Goal: Communication & Community: Answer question/provide support

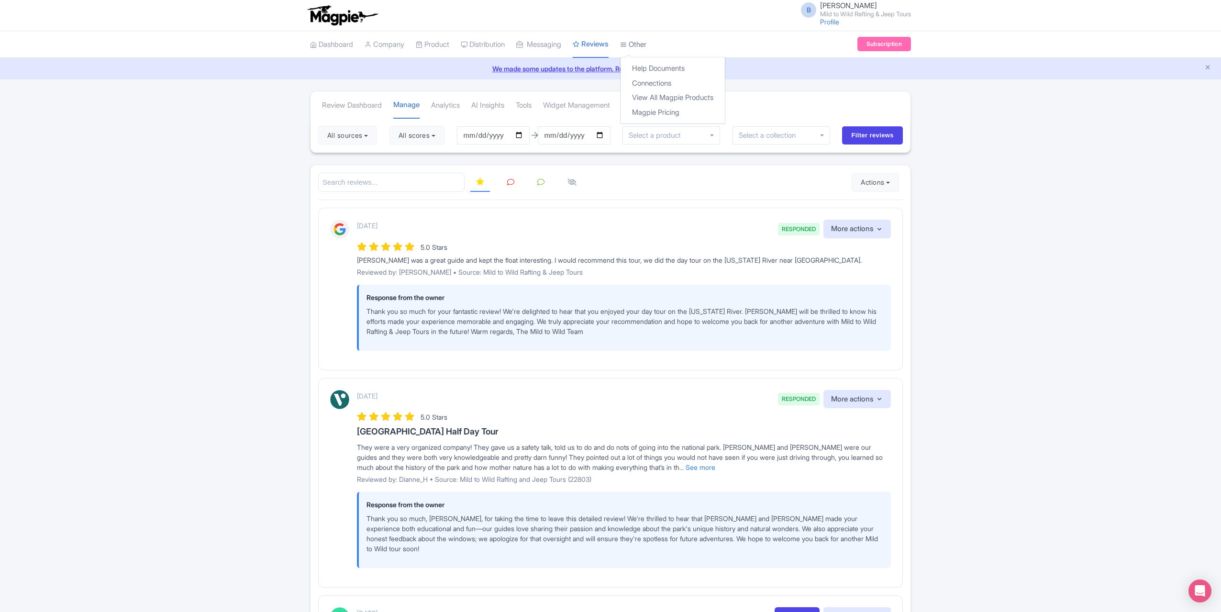
click at [646, 44] on link "Other" at bounding box center [633, 45] width 26 height 26
click at [673, 85] on link "Connections" at bounding box center [672, 83] width 104 height 15
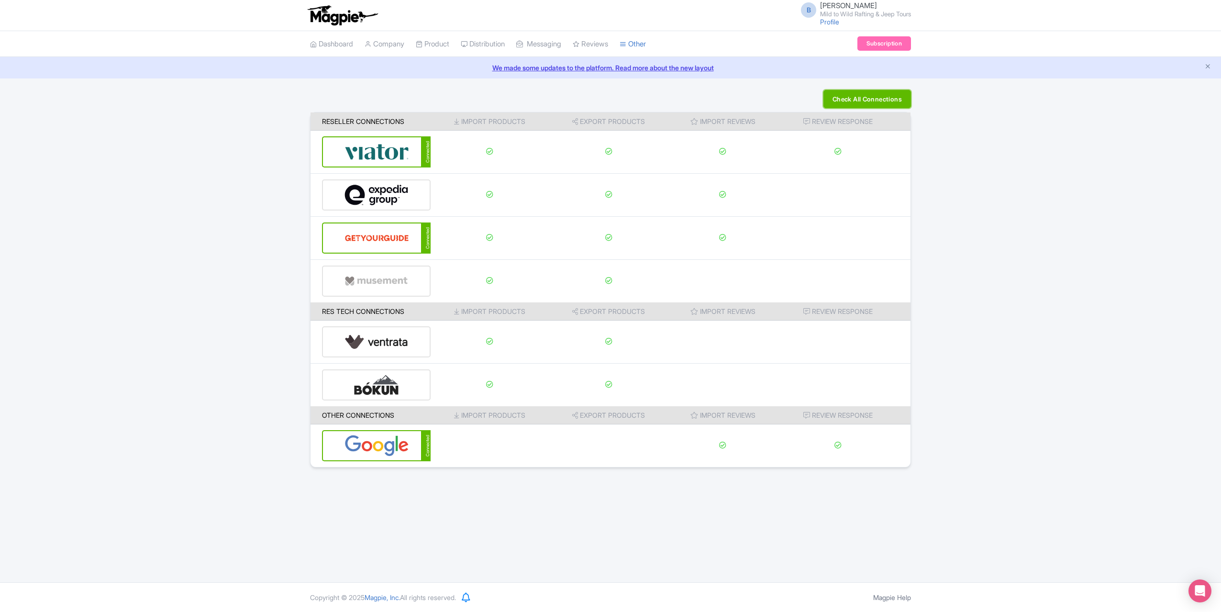
click at [888, 106] on button "Check All Connections" at bounding box center [867, 99] width 88 height 18
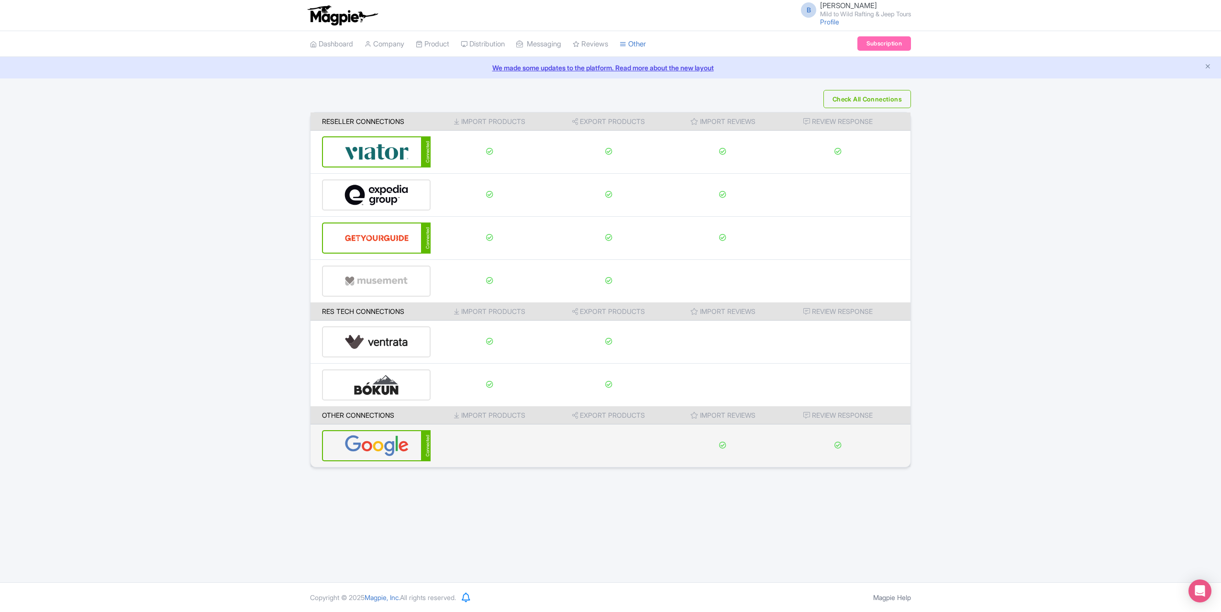
click at [409, 442] on img at bounding box center [376, 445] width 65 height 29
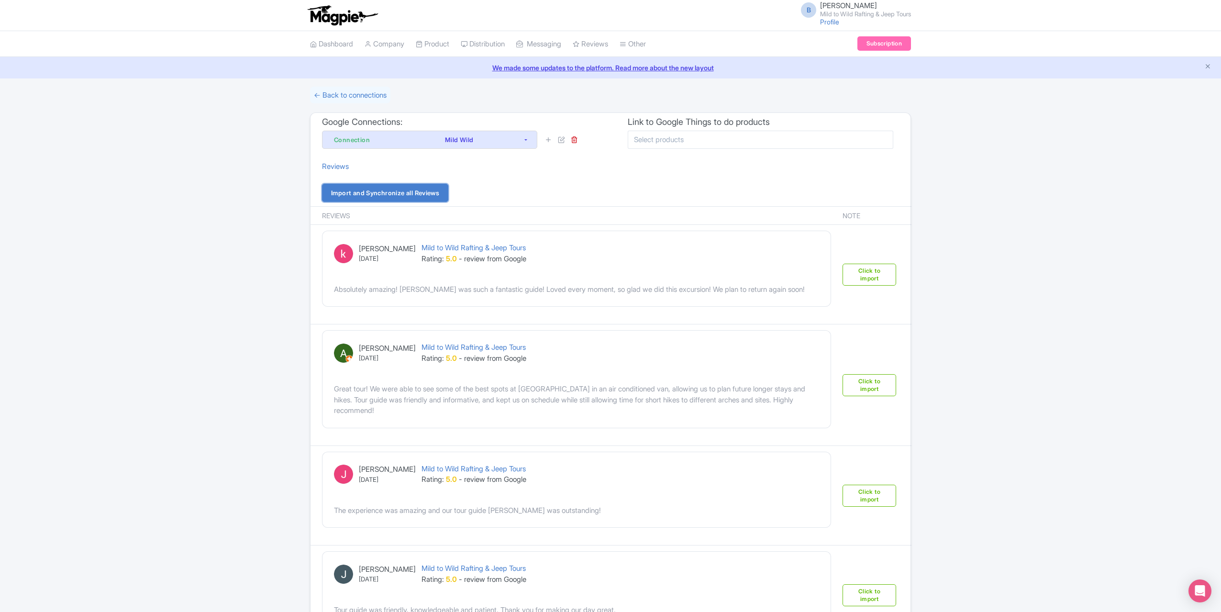
click at [405, 191] on link "Import and Synchronize all Reviews" at bounding box center [385, 193] width 126 height 18
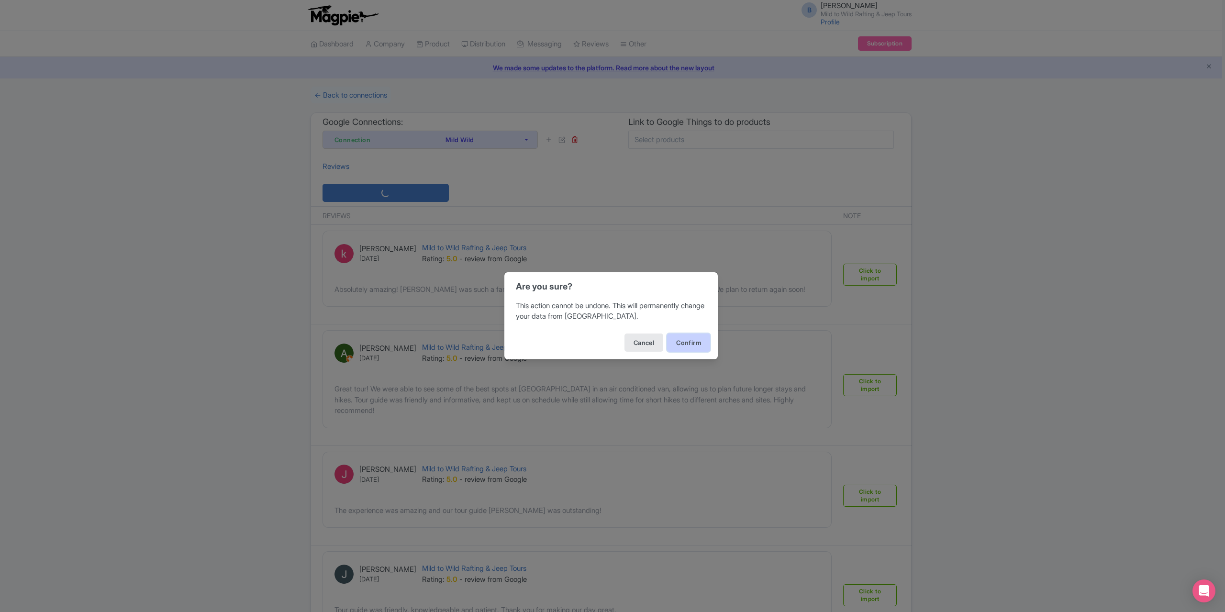
click at [685, 341] on button "Confirm" at bounding box center [688, 342] width 43 height 18
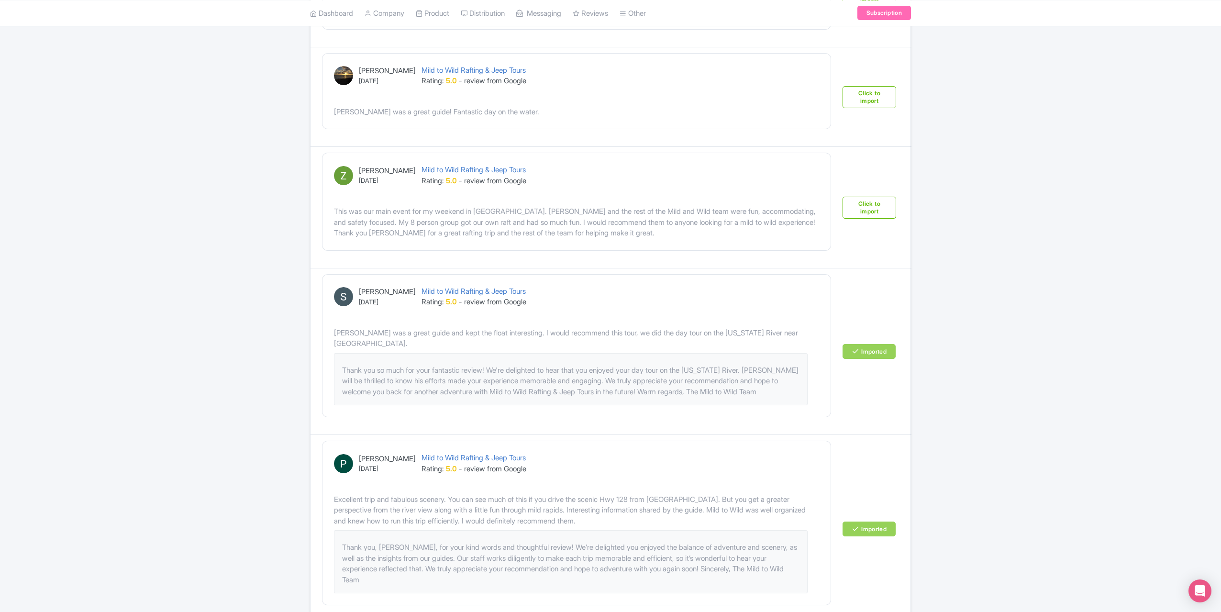
scroll to position [813, 0]
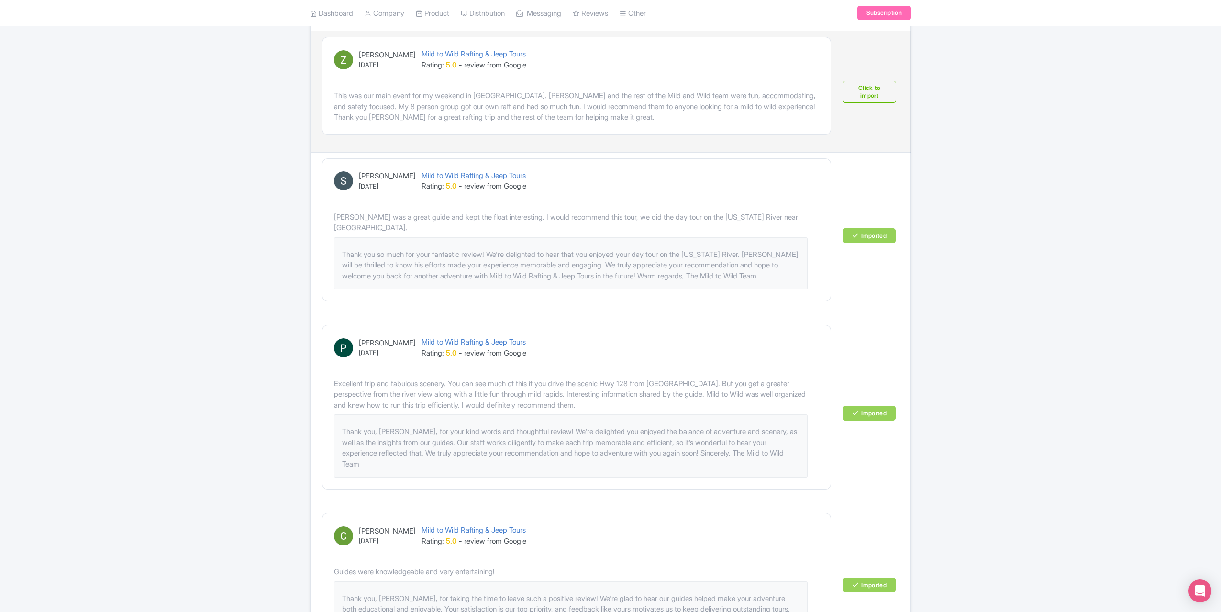
click at [874, 98] on td "Click to import" at bounding box center [874, 91] width 75 height 121
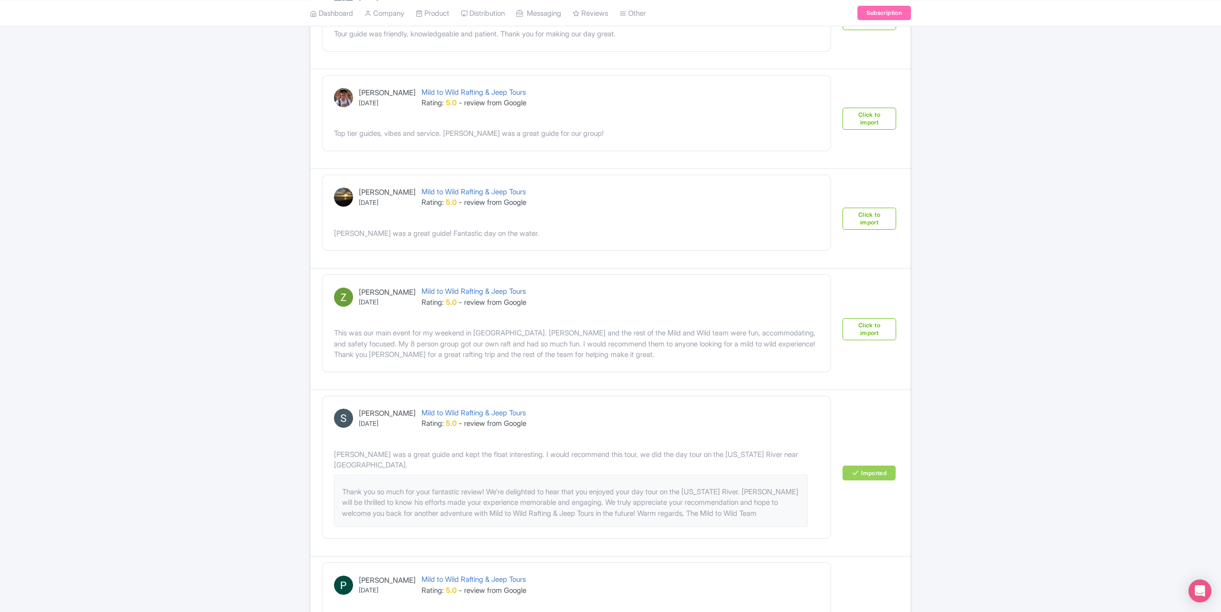
scroll to position [574, 0]
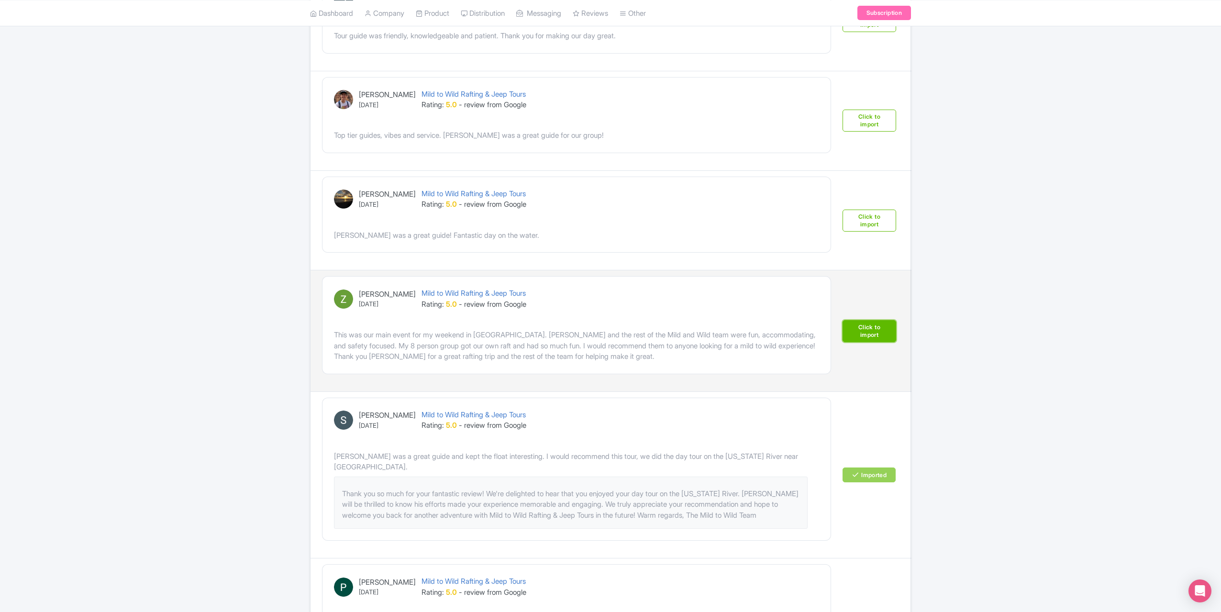
click at [871, 326] on link "Click to import" at bounding box center [869, 331] width 54 height 22
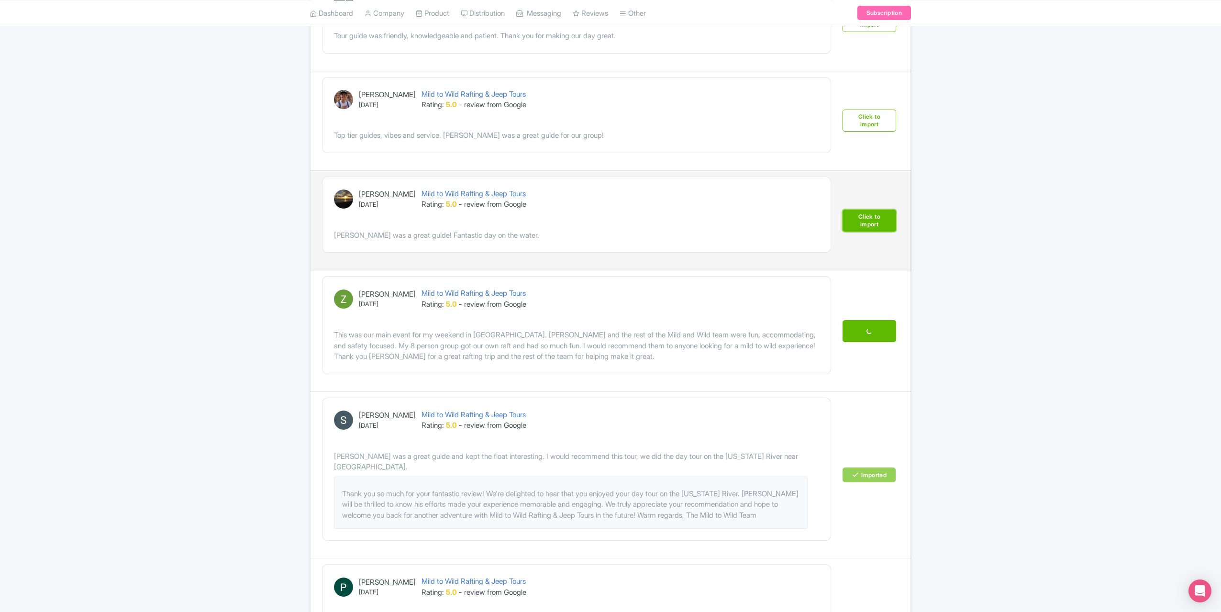
click at [862, 220] on link "Click to import" at bounding box center [869, 221] width 54 height 22
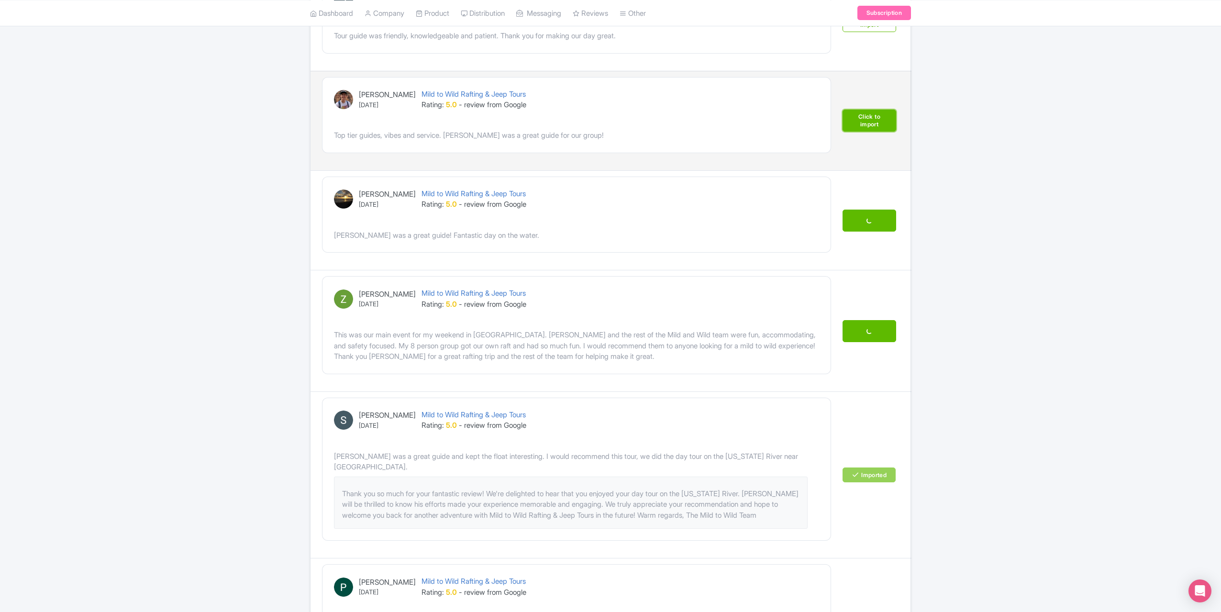
click at [878, 118] on link "Click to import" at bounding box center [869, 121] width 54 height 22
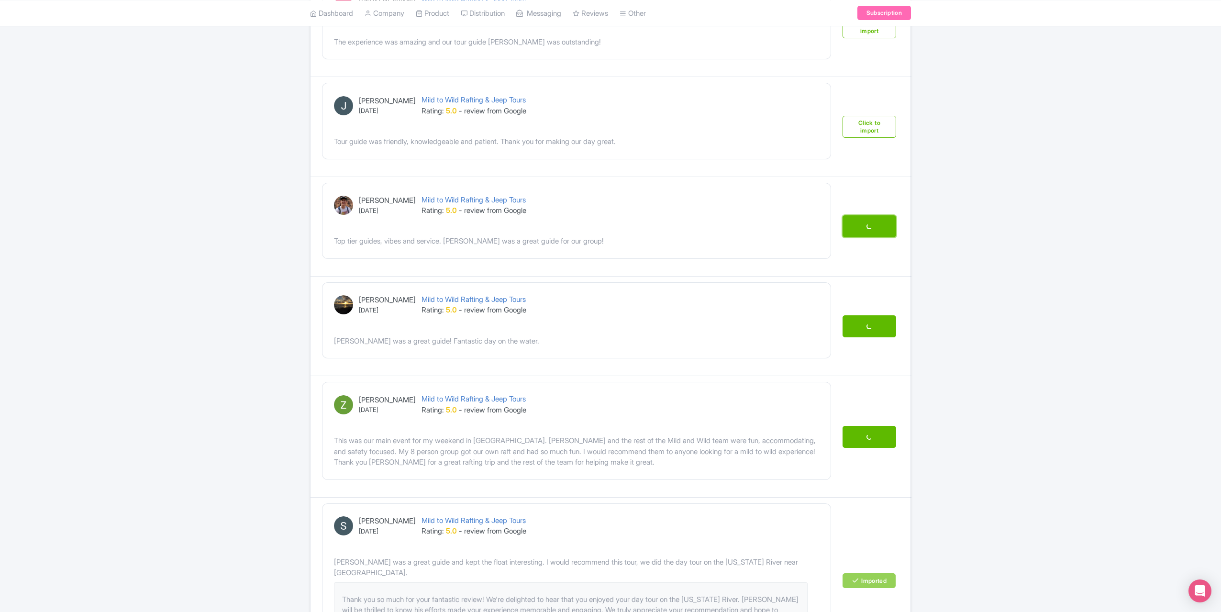
scroll to position [383, 0]
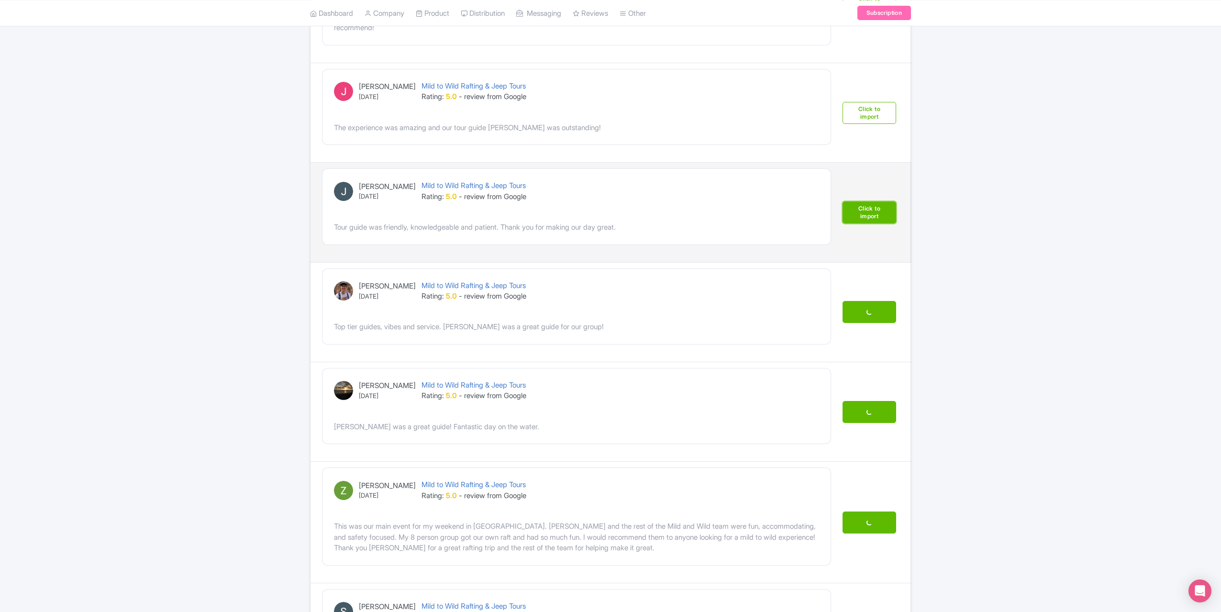
click at [872, 204] on link "Click to import" at bounding box center [869, 212] width 54 height 22
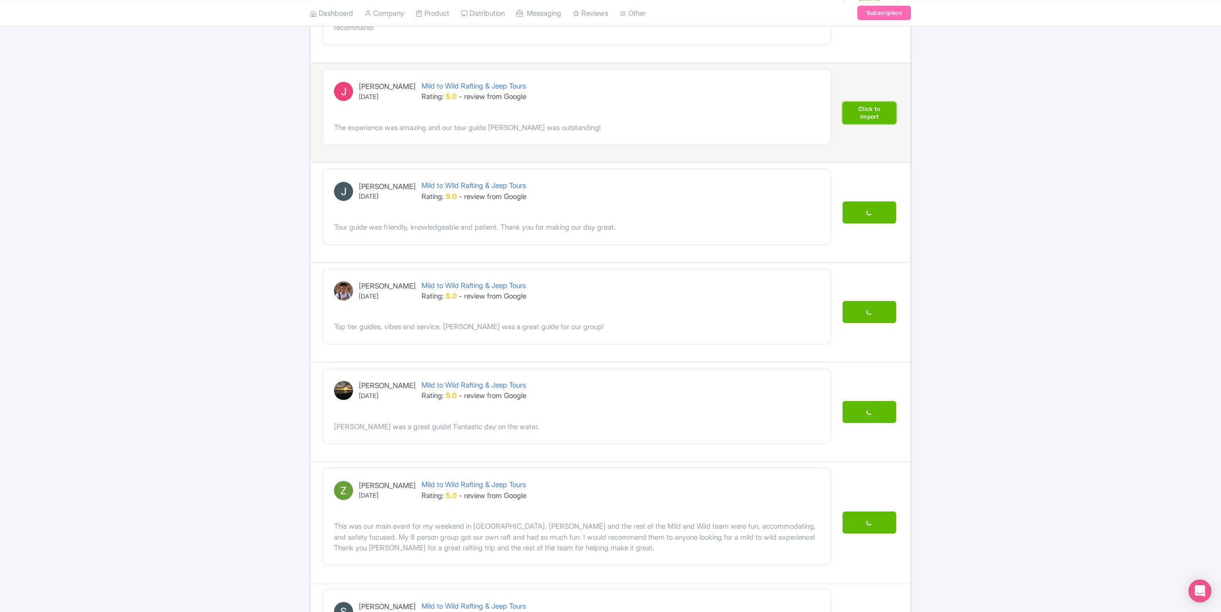
click at [884, 110] on link "Click to import" at bounding box center [869, 113] width 54 height 22
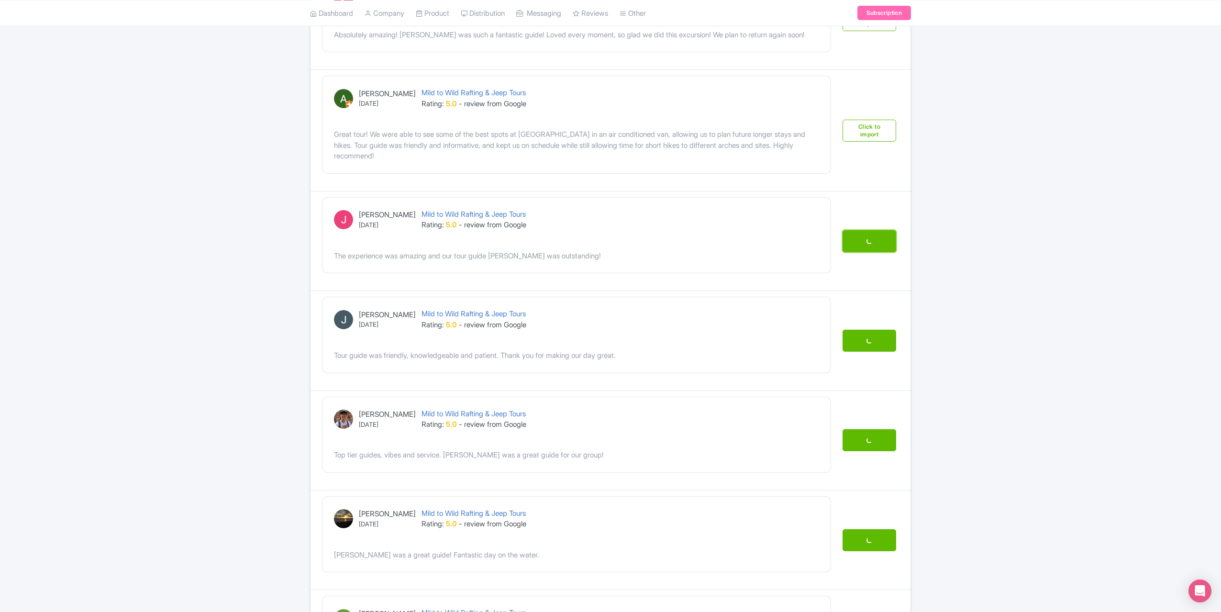
scroll to position [191, 0]
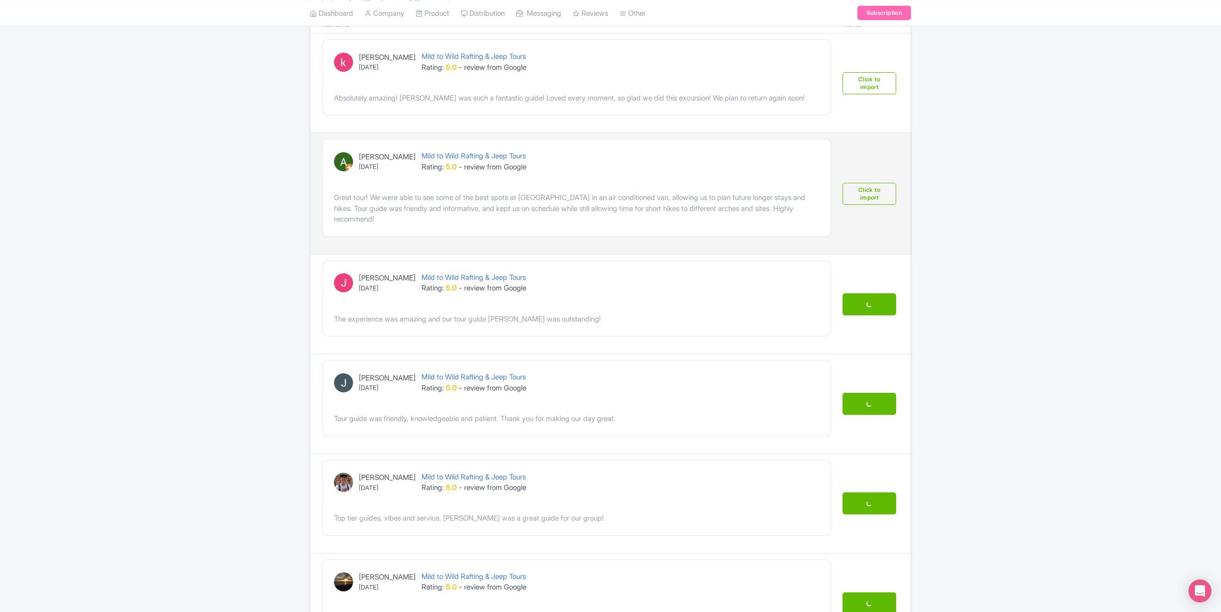
click at [874, 180] on td "Click to import" at bounding box center [874, 193] width 75 height 121
click at [872, 184] on link "Click to import" at bounding box center [869, 194] width 54 height 22
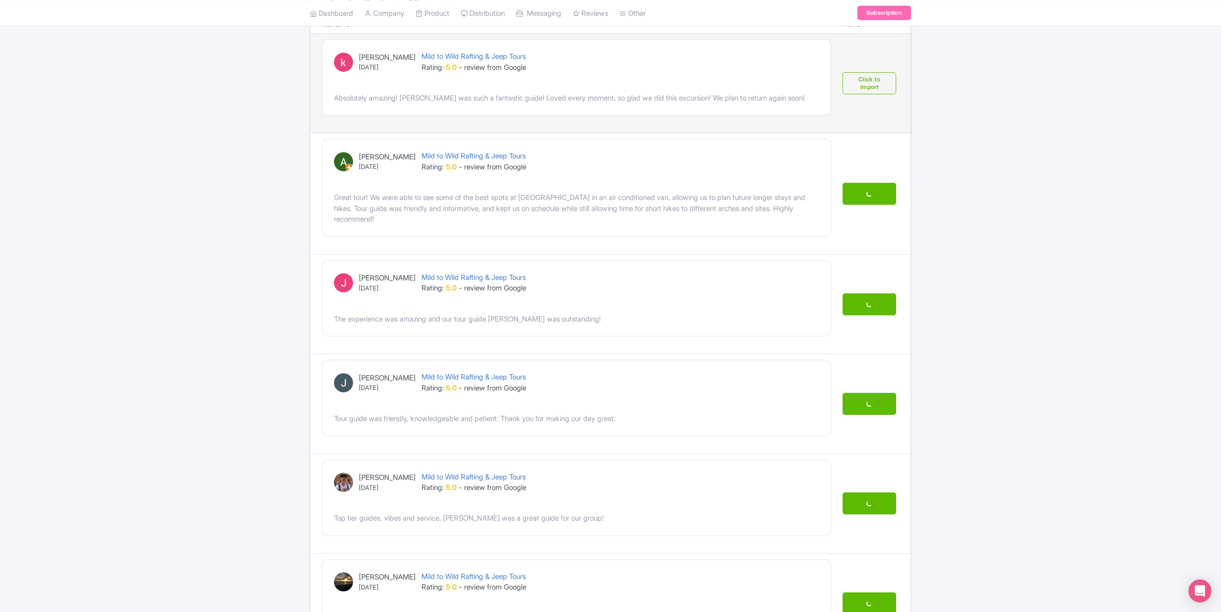
click at [878, 67] on td "Click to import" at bounding box center [874, 82] width 75 height 99
click at [883, 80] on link "Click to import" at bounding box center [869, 83] width 54 height 22
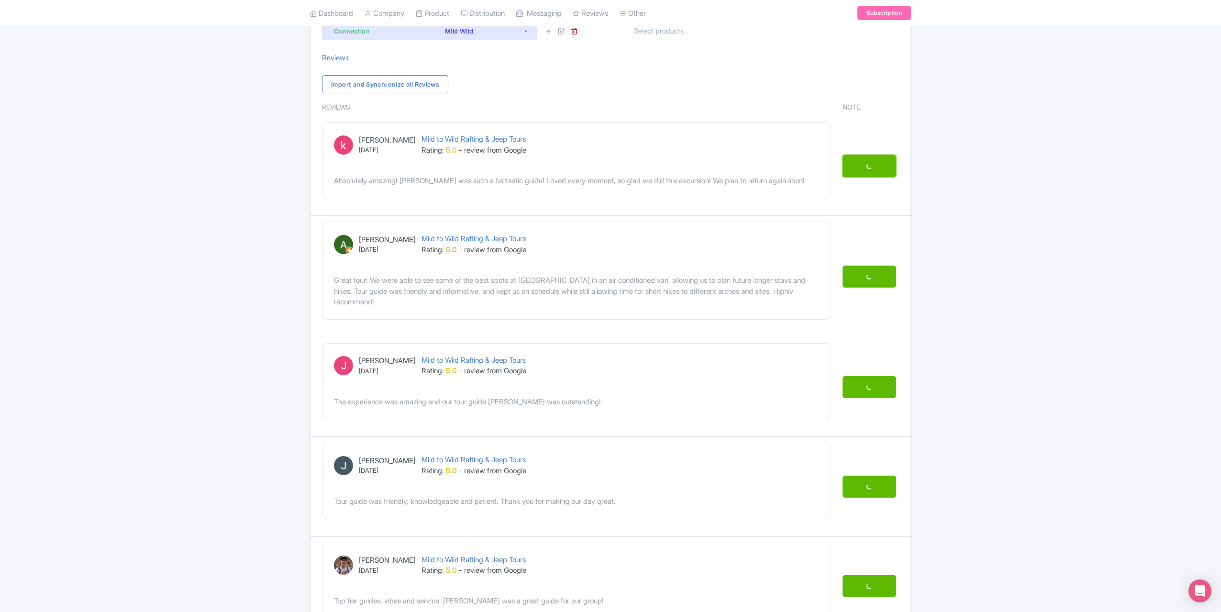
scroll to position [48, 0]
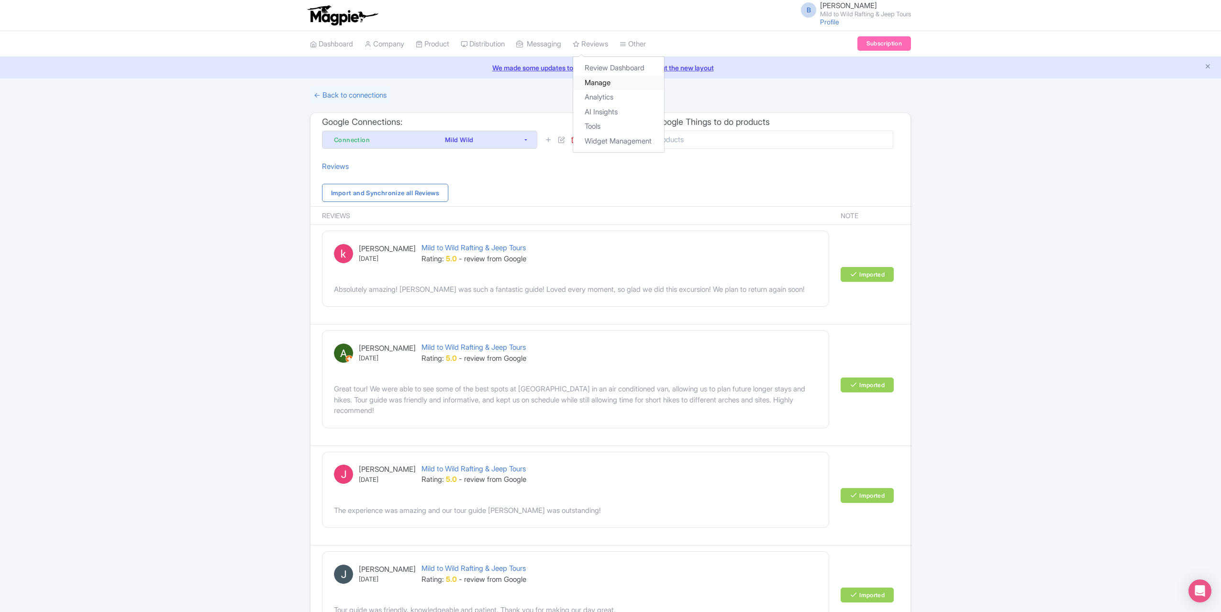
click at [609, 83] on link "Manage" at bounding box center [618, 83] width 91 height 15
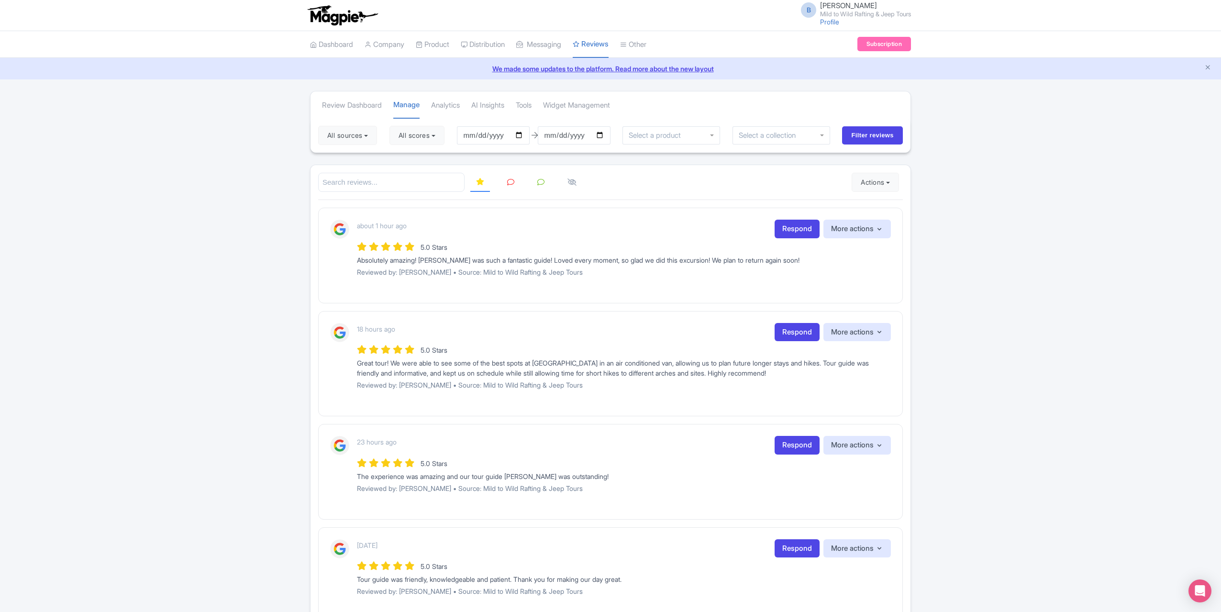
click at [510, 174] on link at bounding box center [510, 182] width 19 height 19
drag, startPoint x: 1001, startPoint y: 290, endPoint x: 1006, endPoint y: 201, distance: 88.7
click at [781, 220] on link "Respond" at bounding box center [796, 229] width 45 height 19
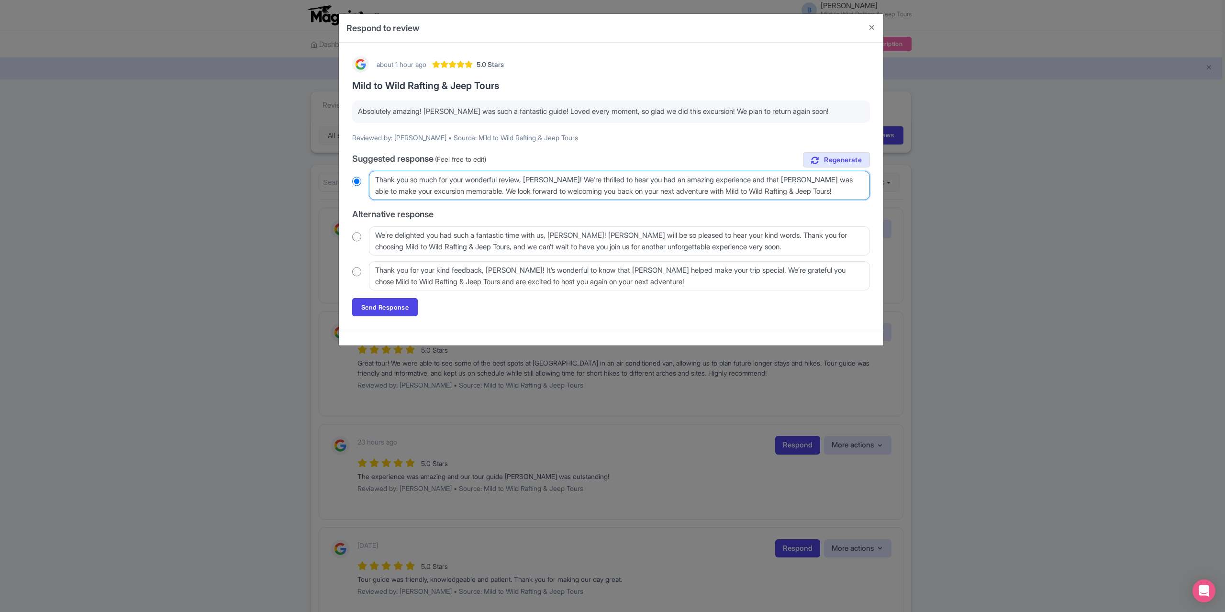
drag, startPoint x: 542, startPoint y: 179, endPoint x: 556, endPoint y: 178, distance: 13.9
click at [556, 178] on textarea "Thank you so much for your wonderful review, K. James! We're thrilled to hear y…" at bounding box center [619, 185] width 501 height 29
drag, startPoint x: 563, startPoint y: 179, endPoint x: 528, endPoint y: 181, distance: 35.4
click at [528, 181] on textarea "Thank you so much for your wonderful review, K. James! We're thrilled to hear y…" at bounding box center [619, 185] width 501 height 29
type textarea "Thank you so much for your wonderful review! We're thrilled to hear you had an …"
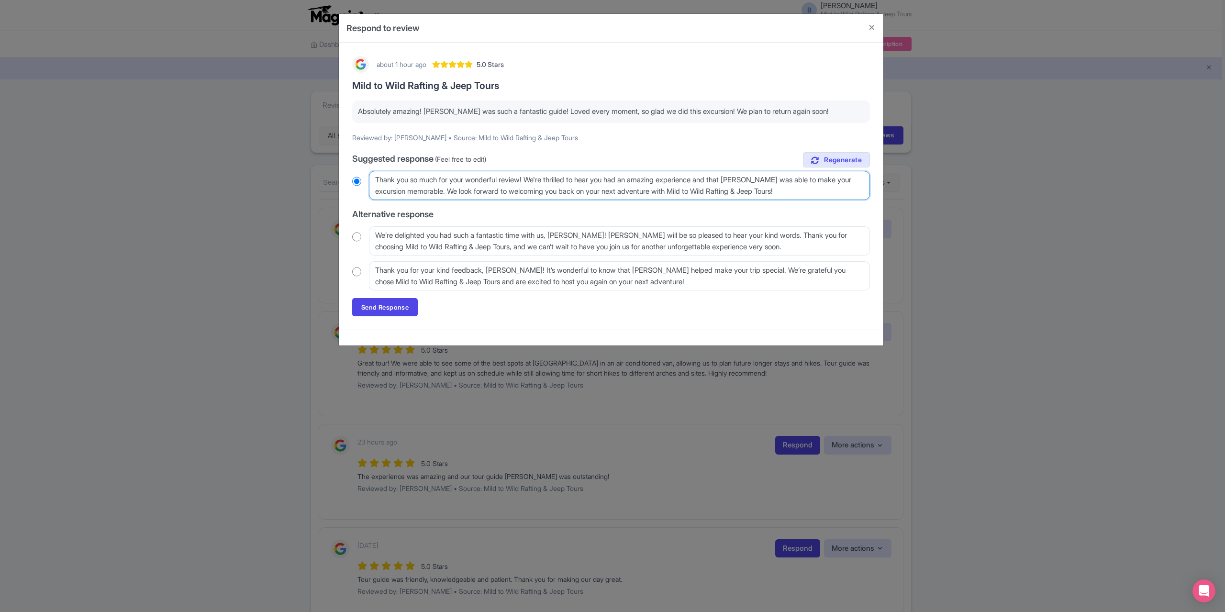
radio input "true"
type textarea "Thank you so much for your wonderful review! We're thrilled to hear you had an …"
click at [398, 308] on link "Send Response" at bounding box center [385, 307] width 66 height 18
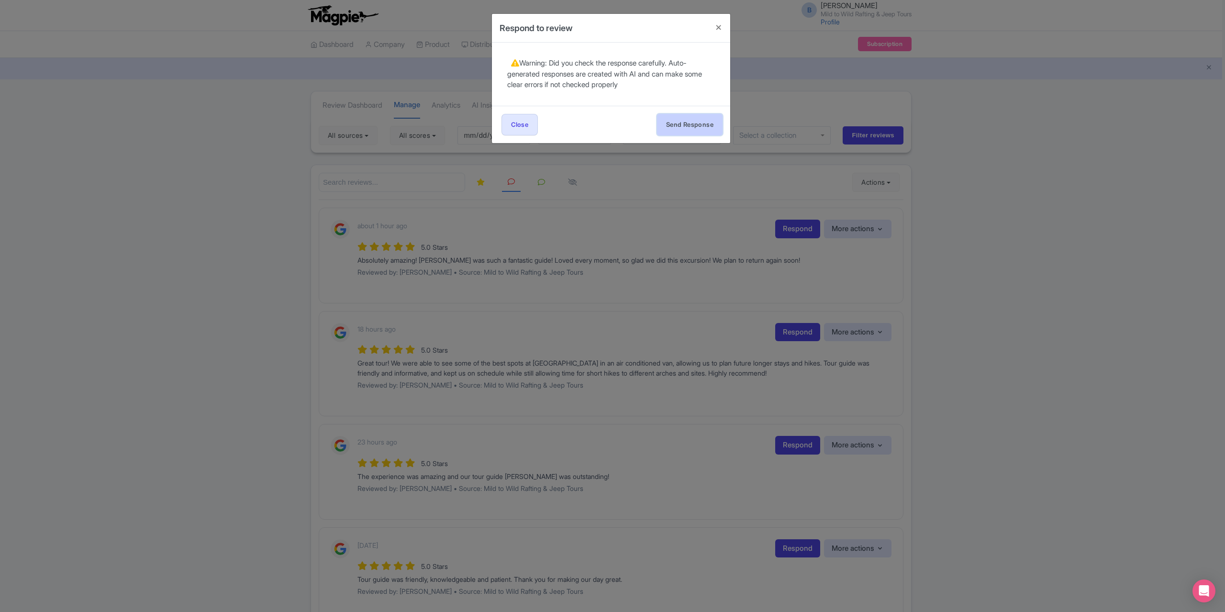
click at [696, 120] on button "Send Response" at bounding box center [690, 125] width 66 height 22
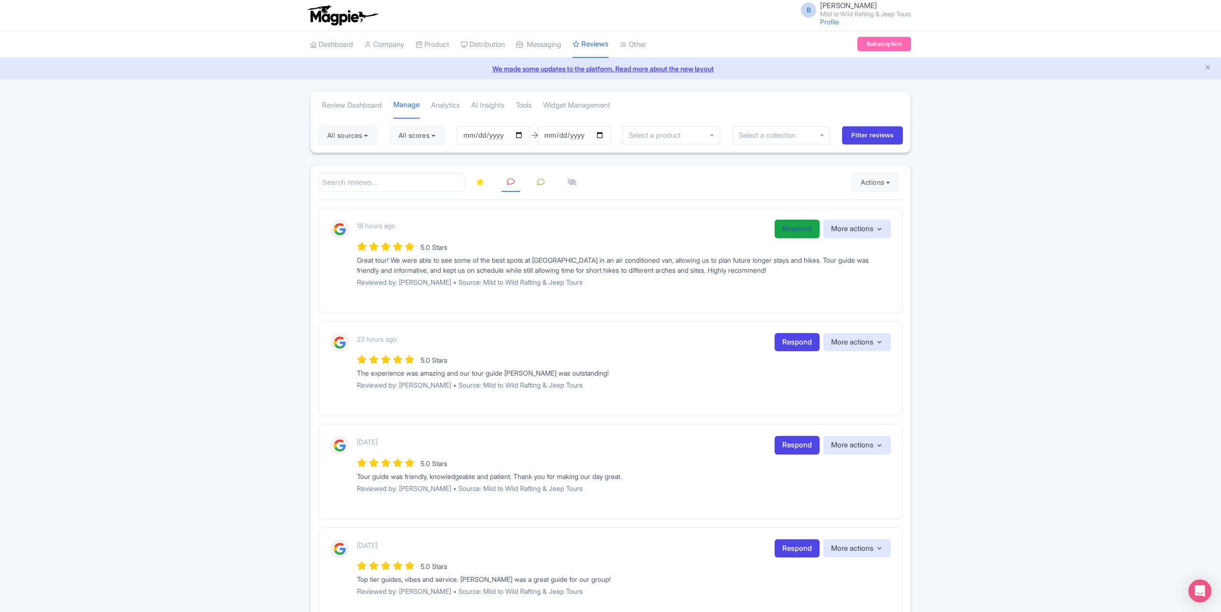
click at [778, 226] on link "Respond" at bounding box center [796, 229] width 45 height 19
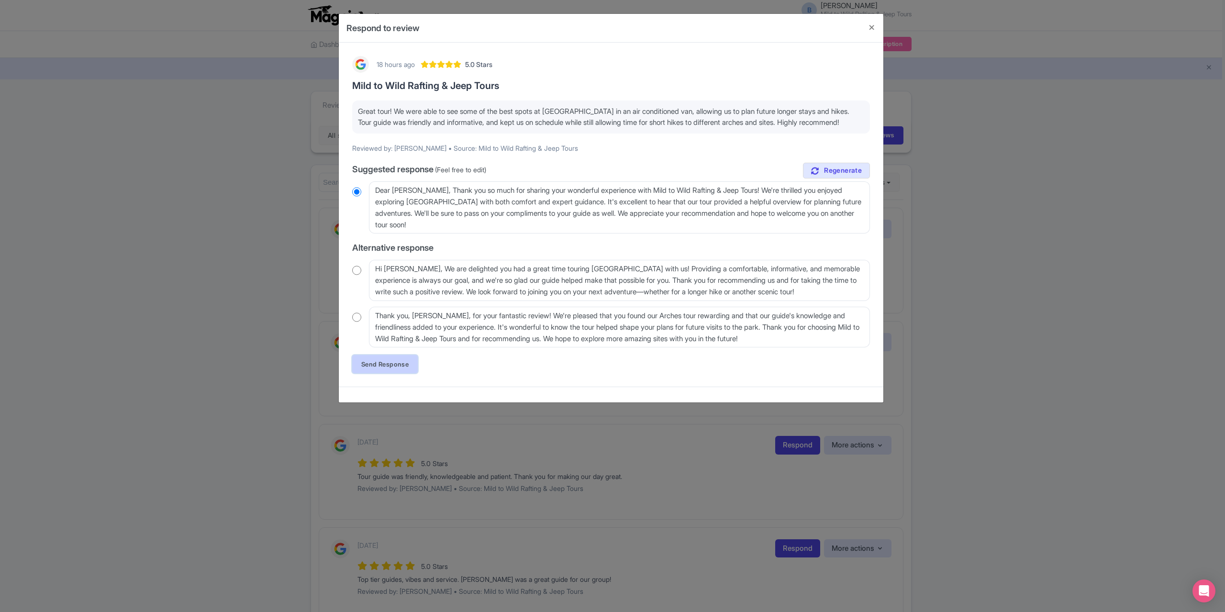
click at [369, 372] on link "Send Response" at bounding box center [385, 364] width 66 height 18
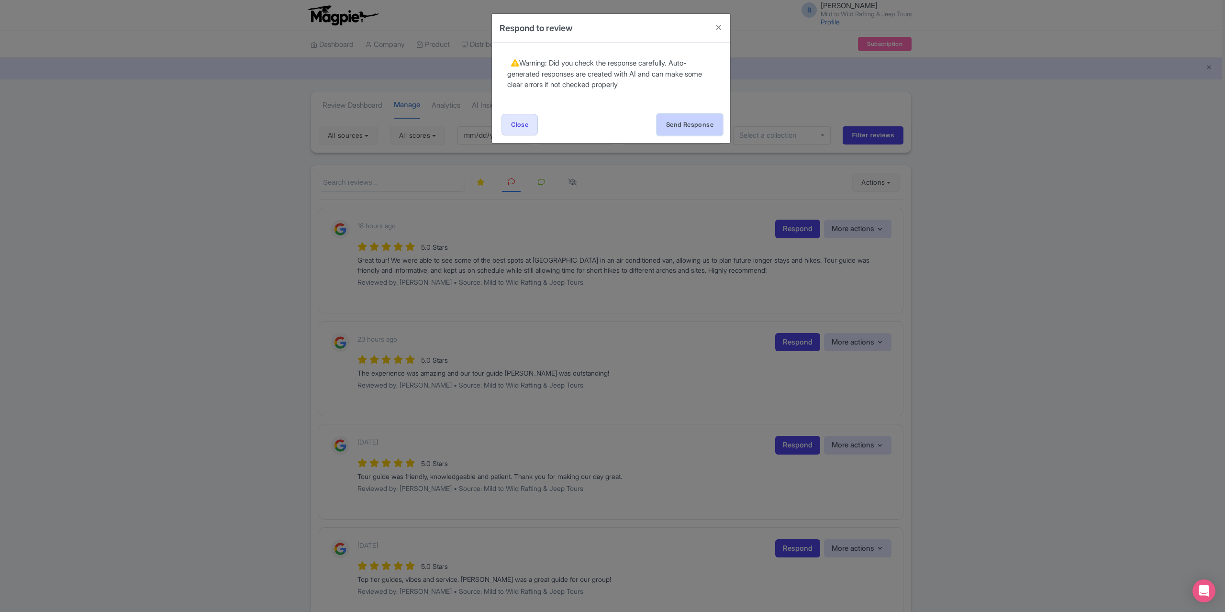
click at [670, 117] on button "Send Response" at bounding box center [690, 125] width 66 height 22
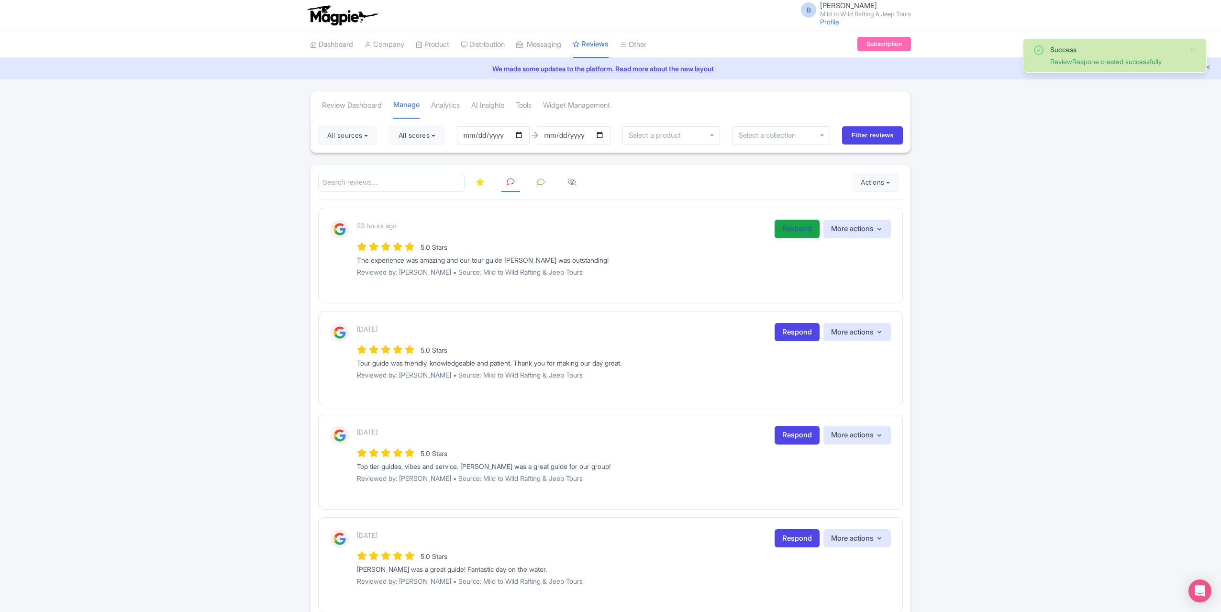
click at [782, 228] on link "Respond" at bounding box center [796, 229] width 45 height 19
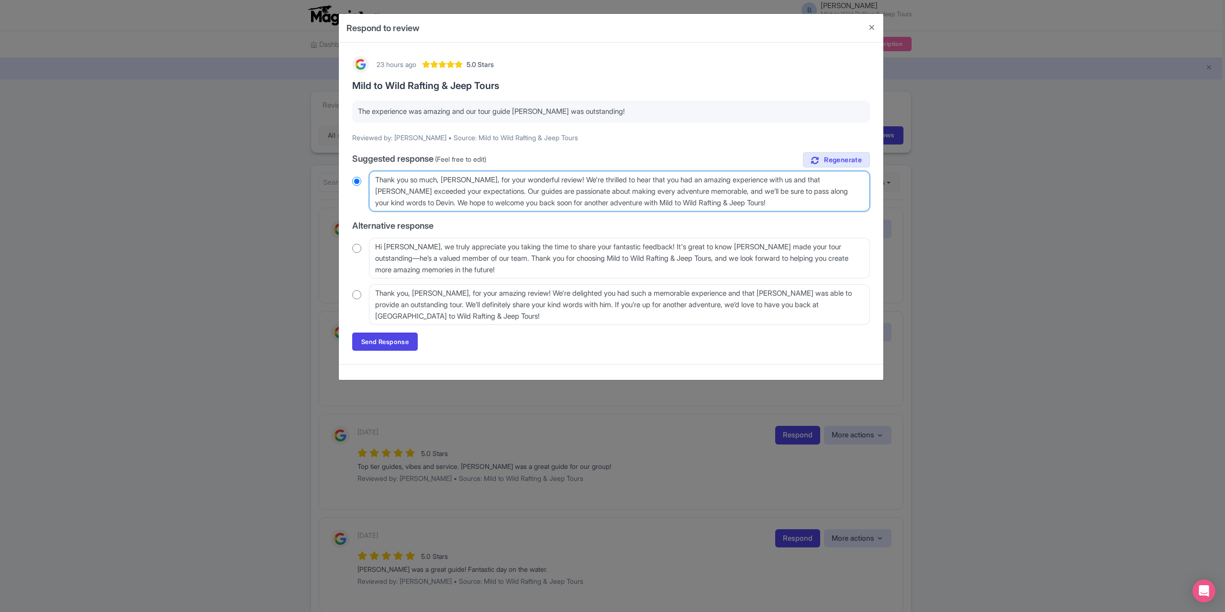
drag, startPoint x: 484, startPoint y: 178, endPoint x: 439, endPoint y: 177, distance: 44.5
click at [439, 177] on textarea "Thank you so much, Juancarlos, for your wonderful review! We're thrilled to hea…" at bounding box center [619, 191] width 501 height 41
type textarea "Thank you so much for your wonderful review! We're thrilled to hear that you ha…"
radio input "true"
type textarea "Thank you so much for your wonderful review! We're thrilled to hear that you ha…"
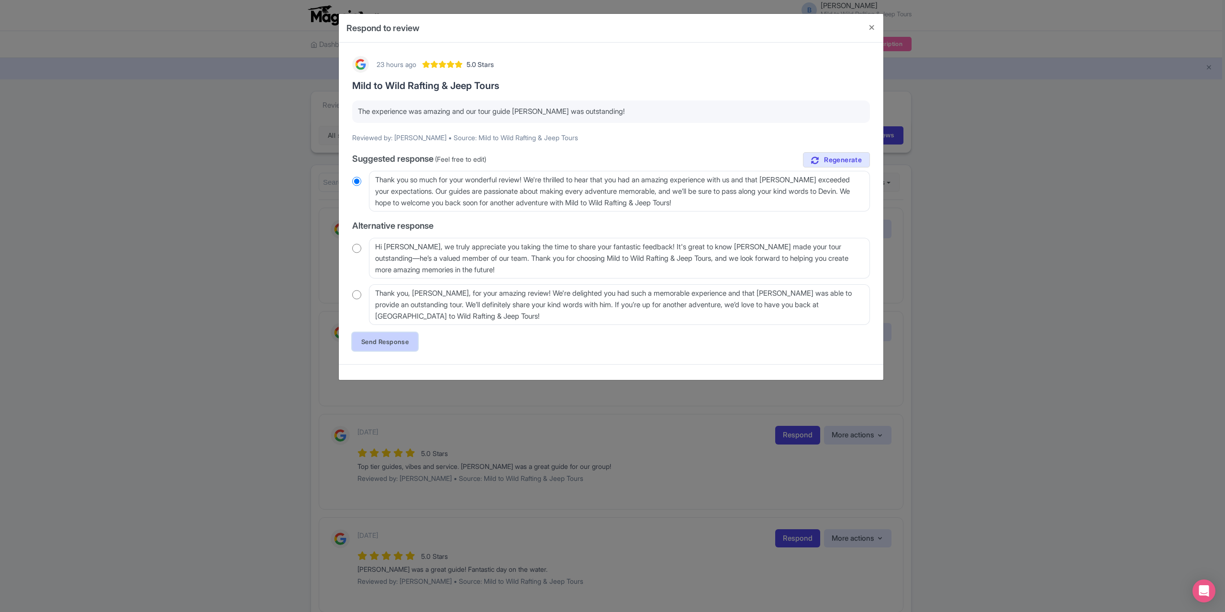
click at [394, 343] on link "Send Response" at bounding box center [385, 341] width 66 height 18
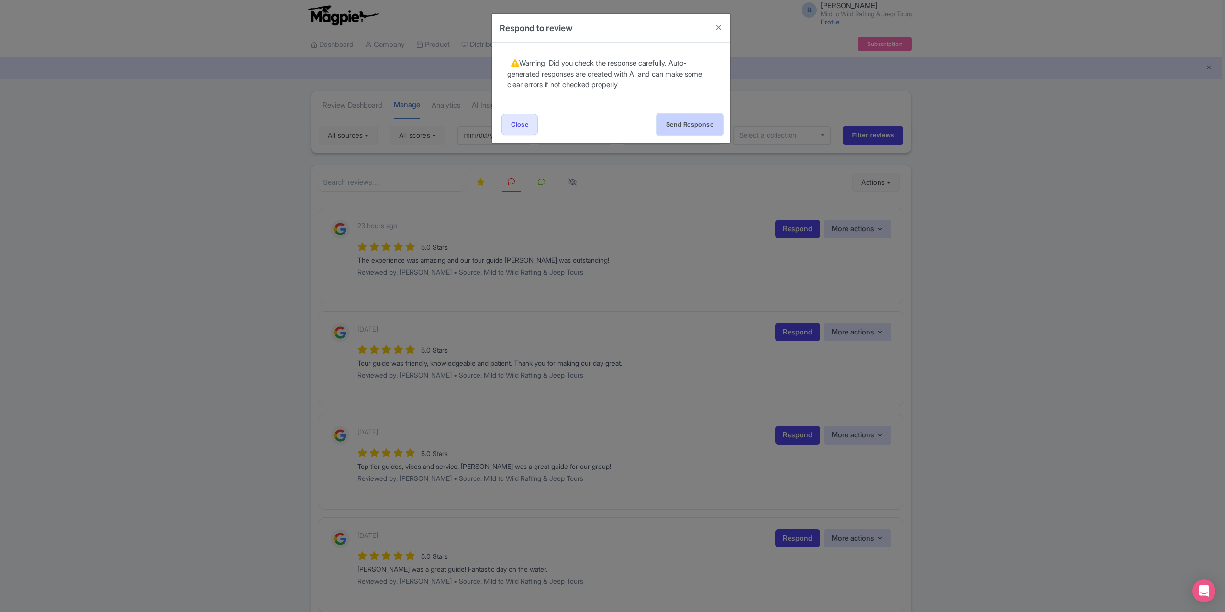
click at [703, 124] on button "Send Response" at bounding box center [690, 125] width 66 height 22
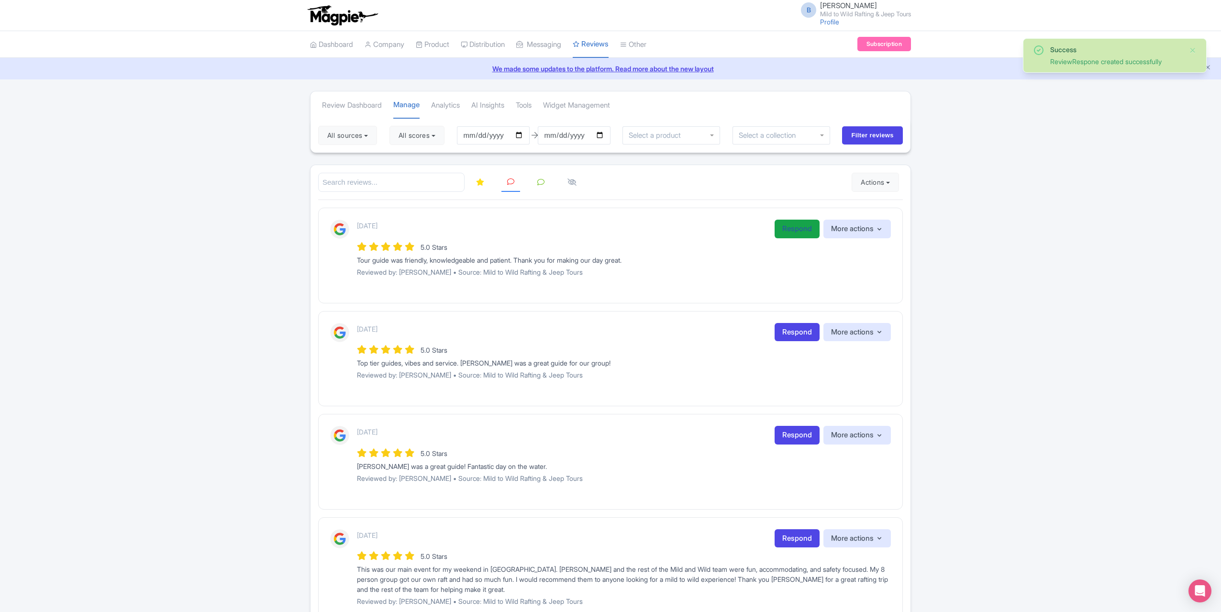
click at [779, 230] on link "Respond" at bounding box center [796, 229] width 45 height 19
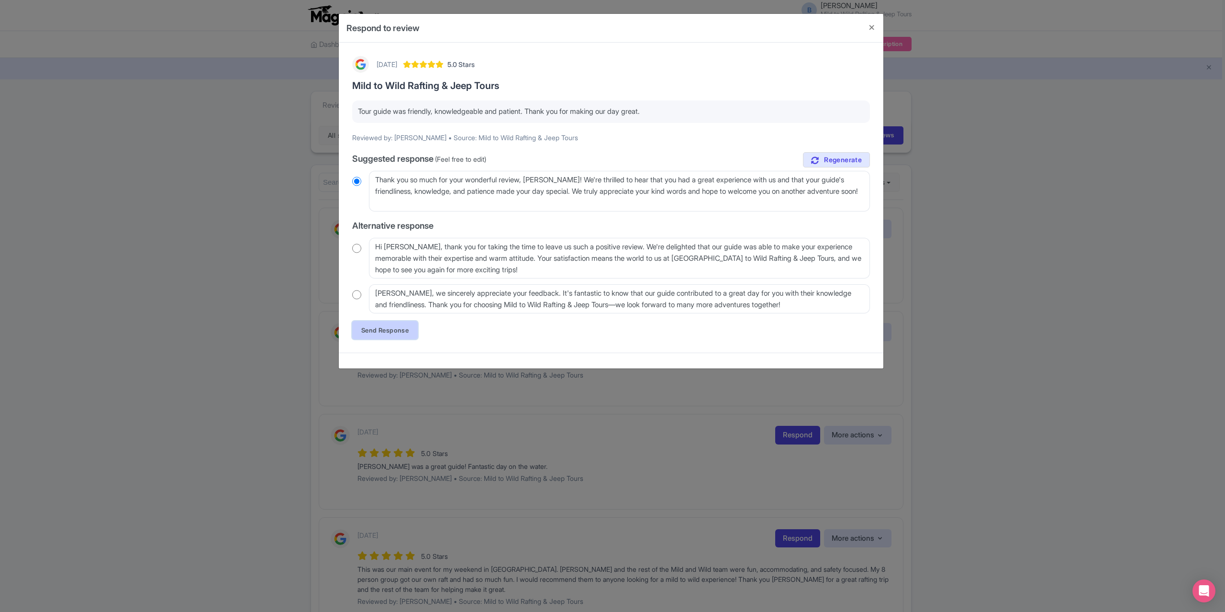
click at [375, 331] on link "Send Response" at bounding box center [385, 330] width 66 height 18
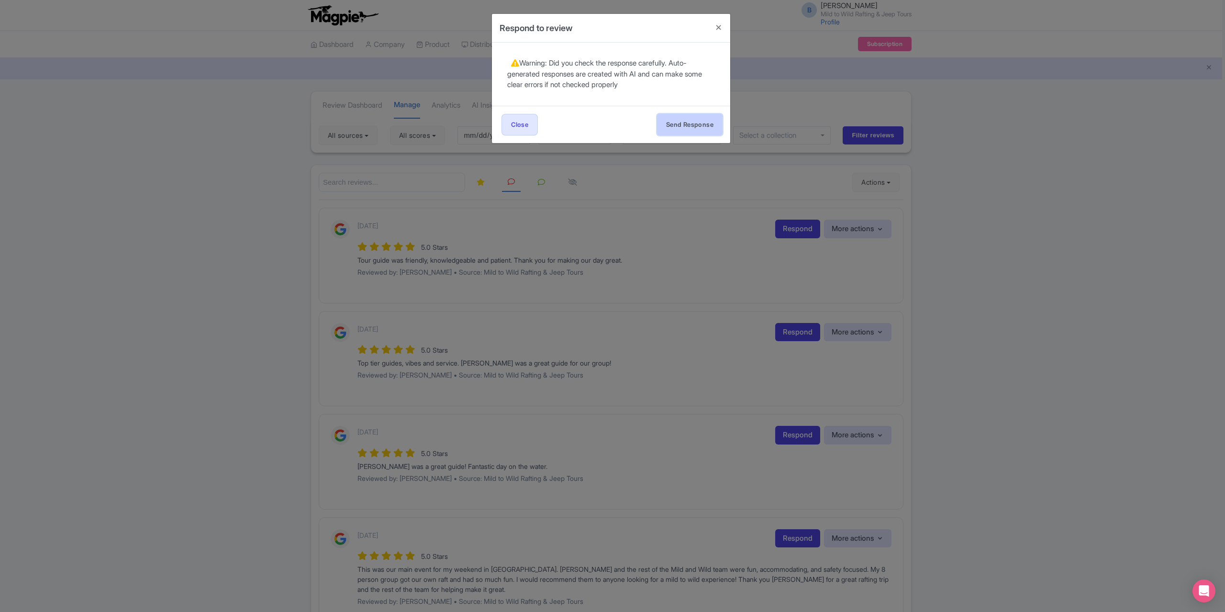
click at [694, 128] on button "Send Response" at bounding box center [690, 125] width 66 height 22
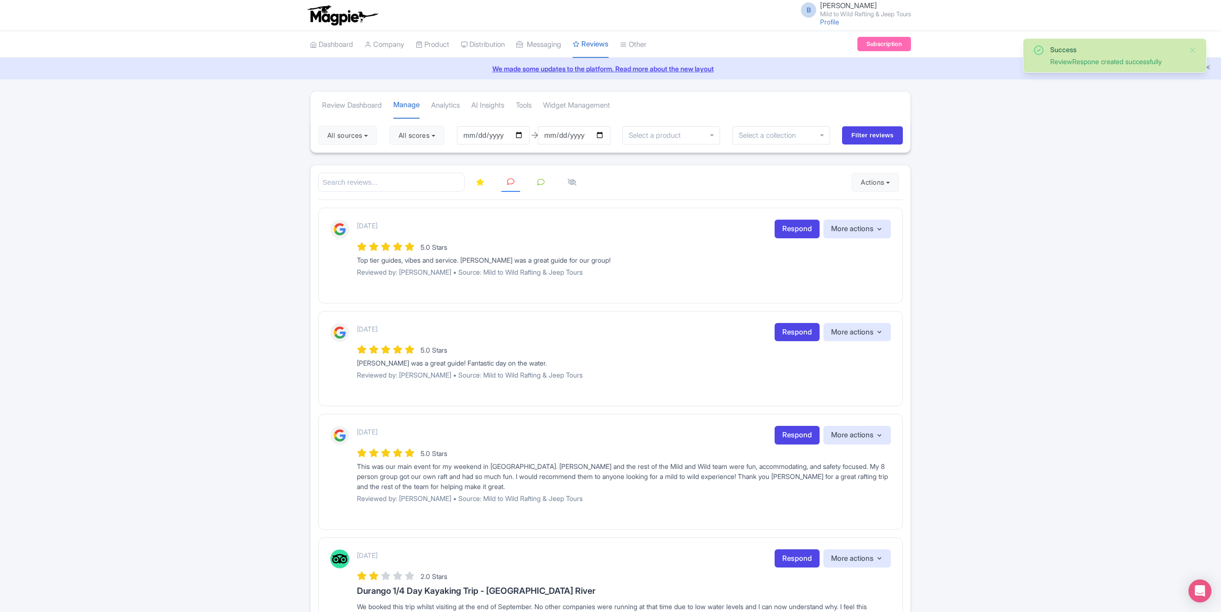
click at [770, 231] on div "[DATE] Respond More actions Hide from this page Hide from review widget and fee…" at bounding box center [624, 229] width 534 height 19
click at [779, 227] on link "Respond" at bounding box center [796, 229] width 45 height 19
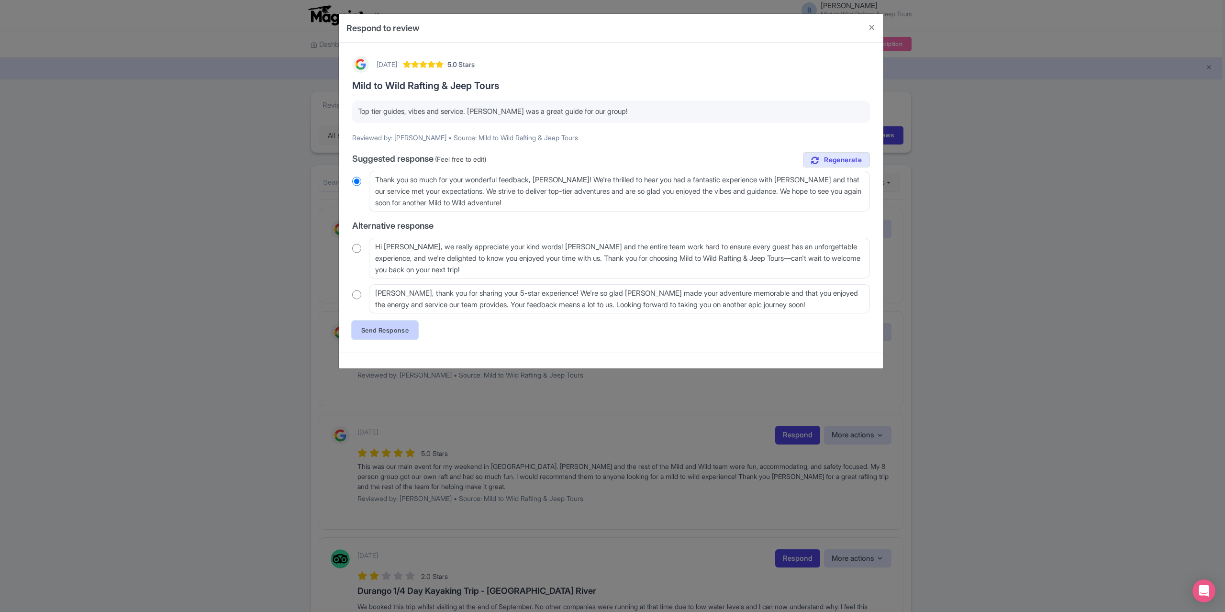
click at [392, 332] on link "Send Response" at bounding box center [385, 330] width 66 height 18
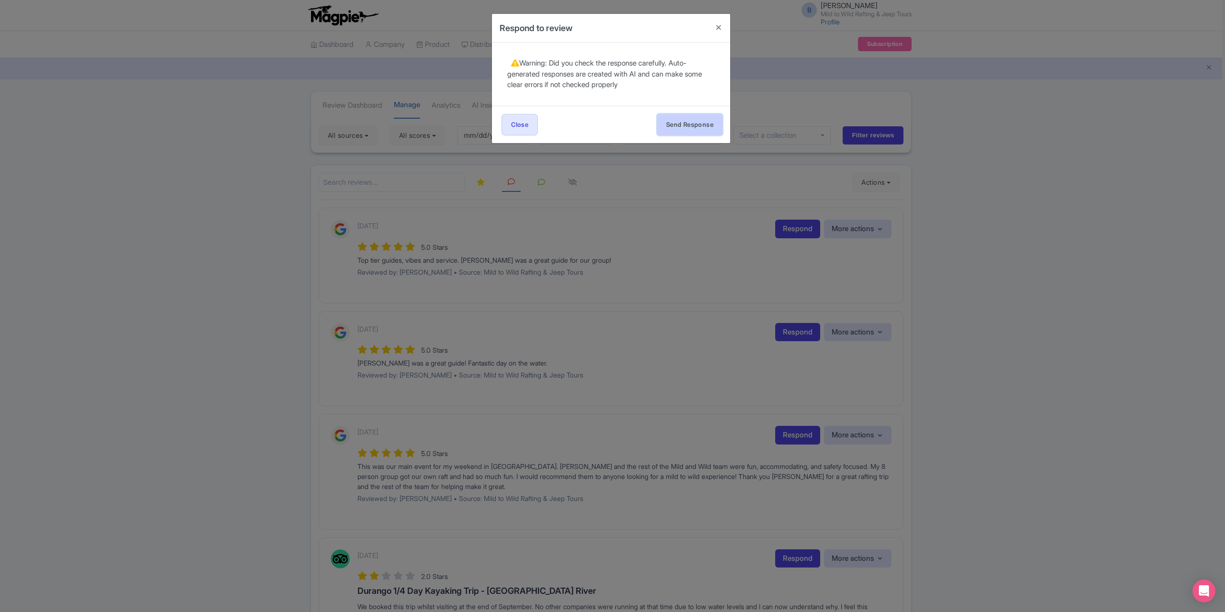
click at [682, 123] on button "Send Response" at bounding box center [690, 125] width 66 height 22
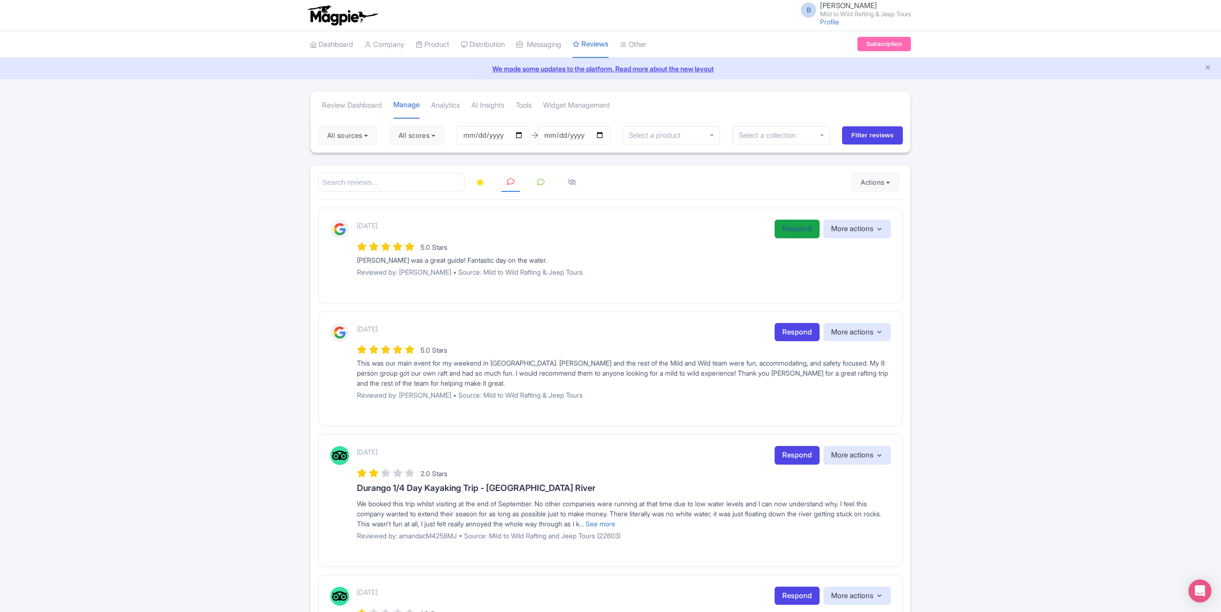
click at [791, 231] on link "Respond" at bounding box center [796, 229] width 45 height 19
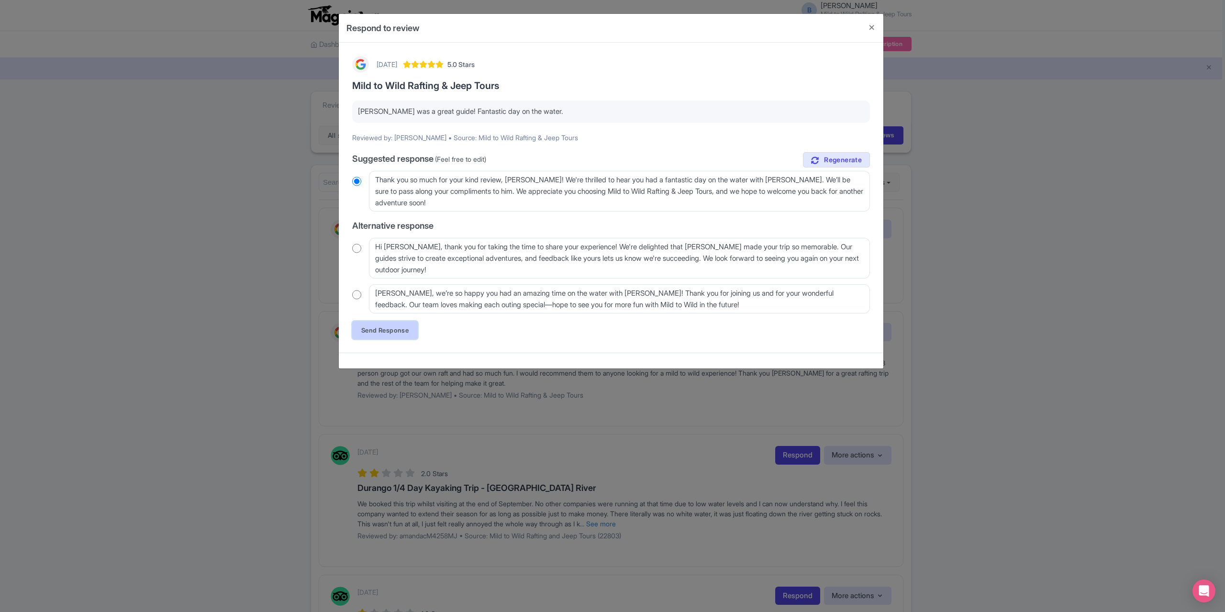
click at [393, 327] on link "Send Response" at bounding box center [385, 330] width 66 height 18
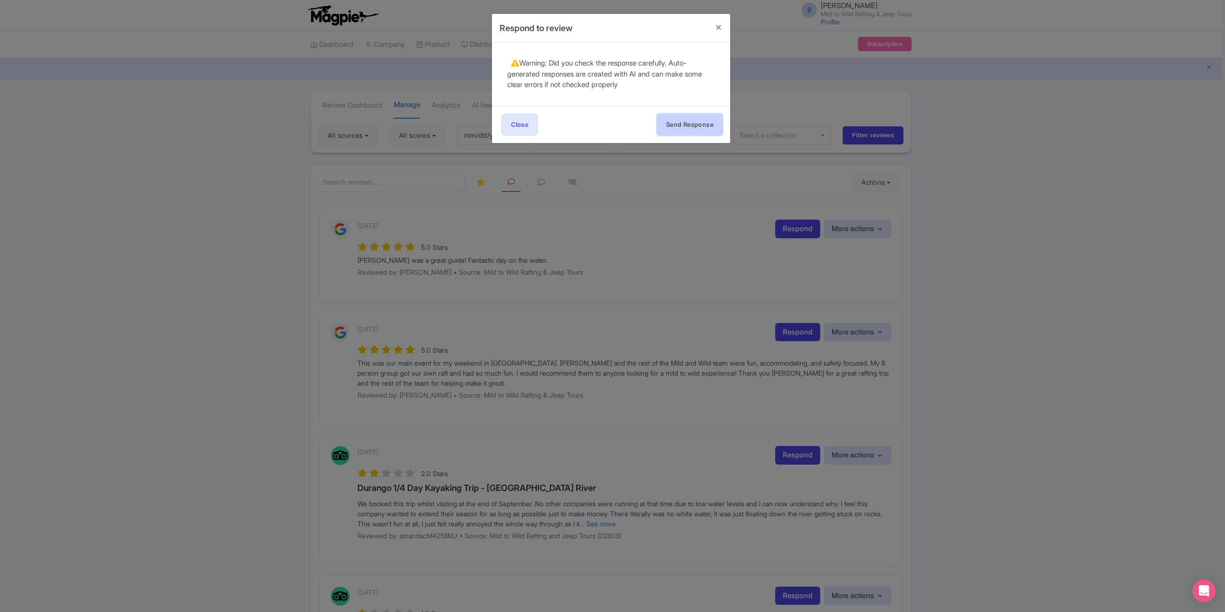
click at [715, 114] on button "Send Response" at bounding box center [690, 125] width 66 height 22
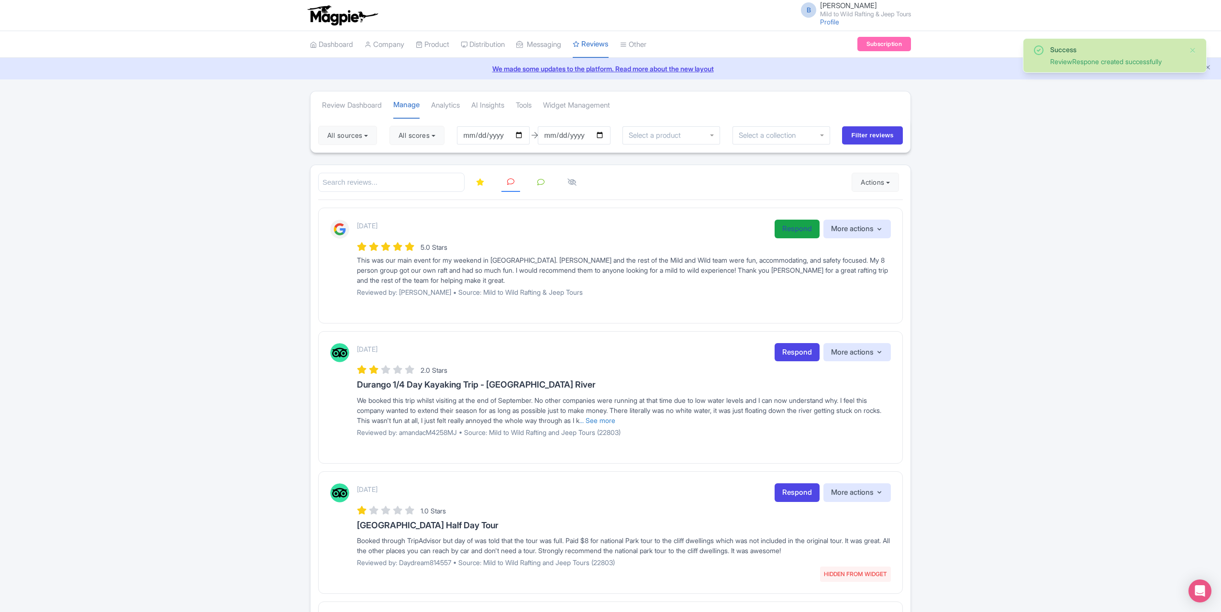
click at [784, 227] on link "Respond" at bounding box center [796, 229] width 45 height 19
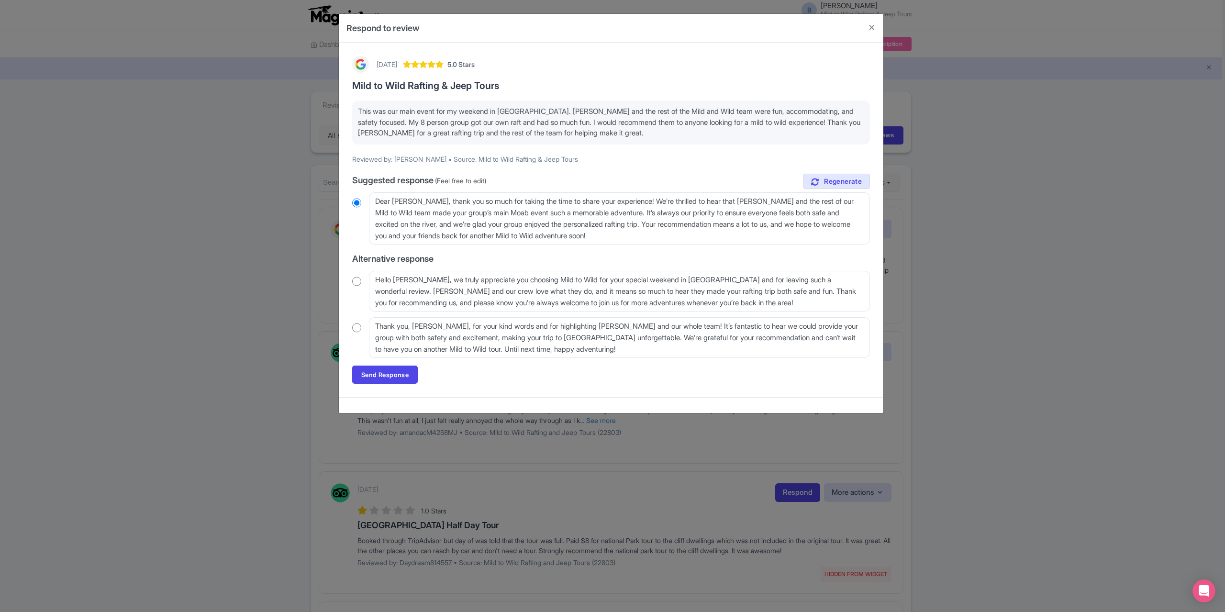
click at [351, 329] on div "[DATE] 5.0 Stars Mild to Wild Rafting & Jeep Tours This was our main event for …" at bounding box center [610, 219] width 529 height 339
click at [356, 327] on input "radio" at bounding box center [356, 328] width 9 height 10
radio input "true"
click at [382, 374] on link "Send Response" at bounding box center [385, 374] width 66 height 18
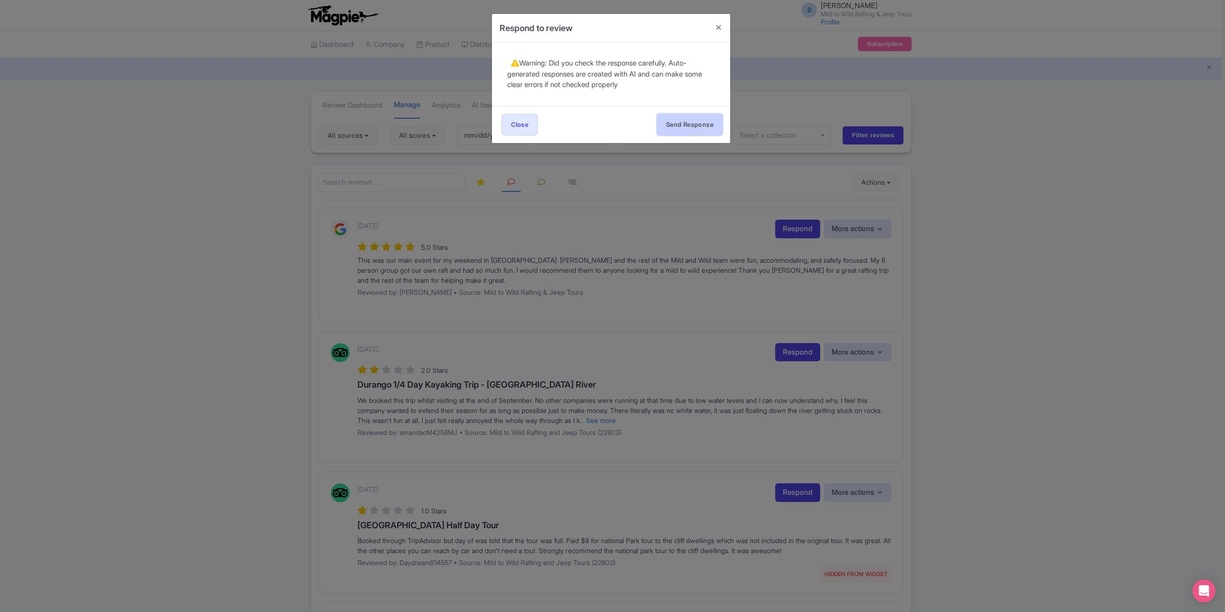
click at [686, 123] on button "Send Response" at bounding box center [690, 125] width 66 height 22
